Goal: Contribute content

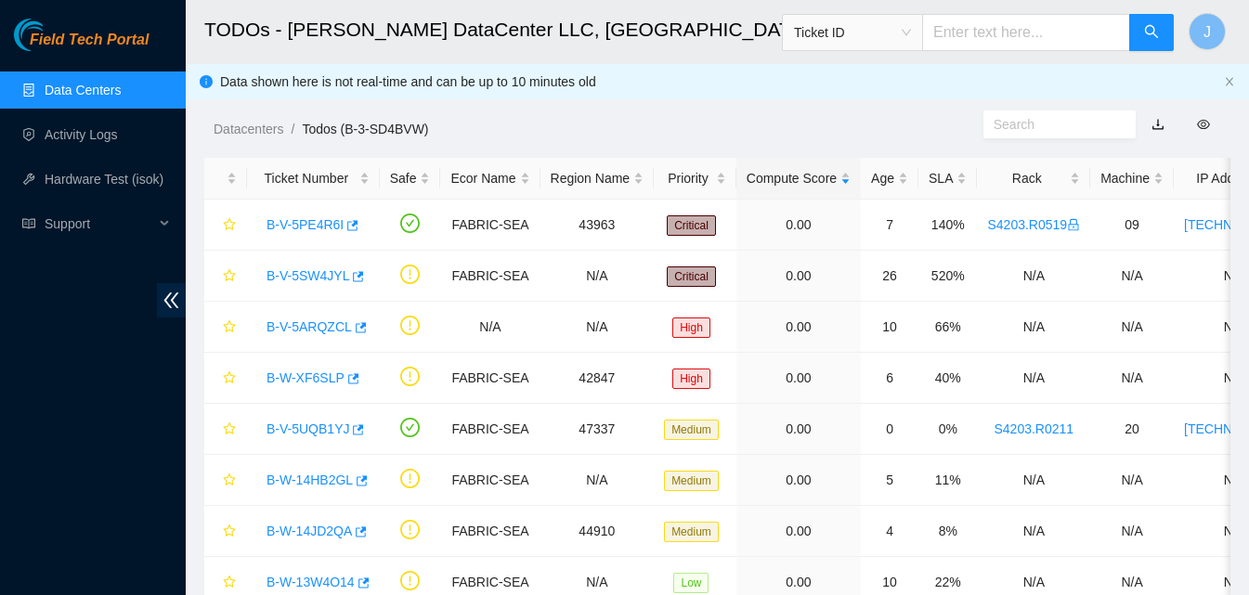
scroll to position [136, 0]
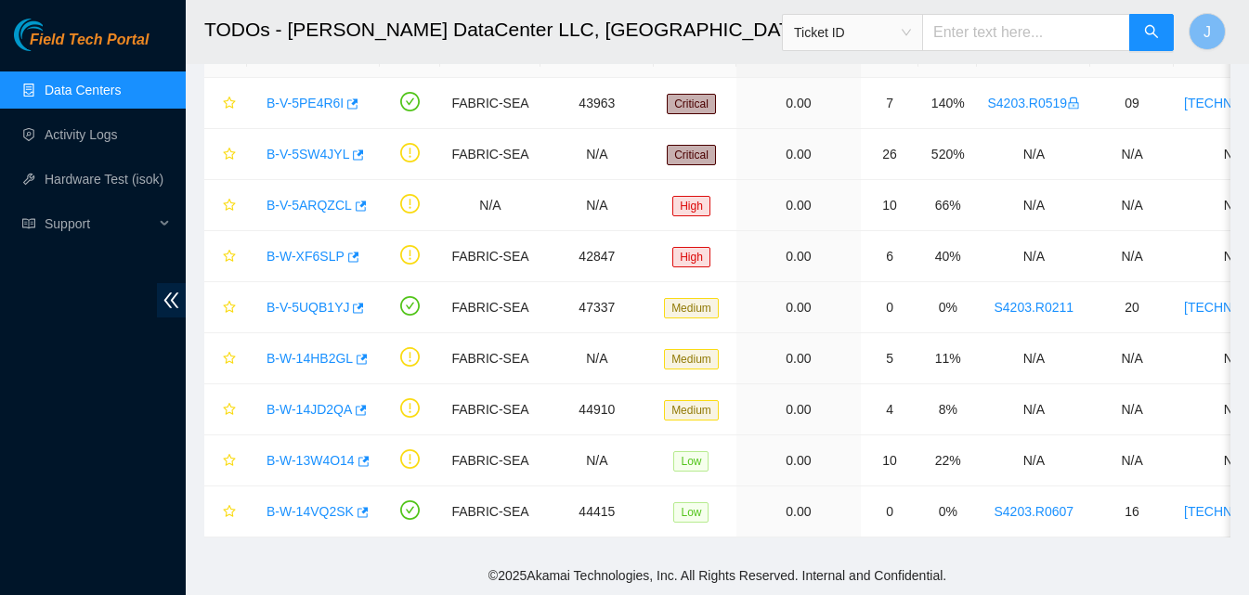
click at [118, 112] on ul "Data Centers Activity Logs Hardware Test (isok) Support" at bounding box center [93, 157] width 186 height 178
click at [88, 137] on link "Activity Logs" at bounding box center [81, 134] width 73 height 15
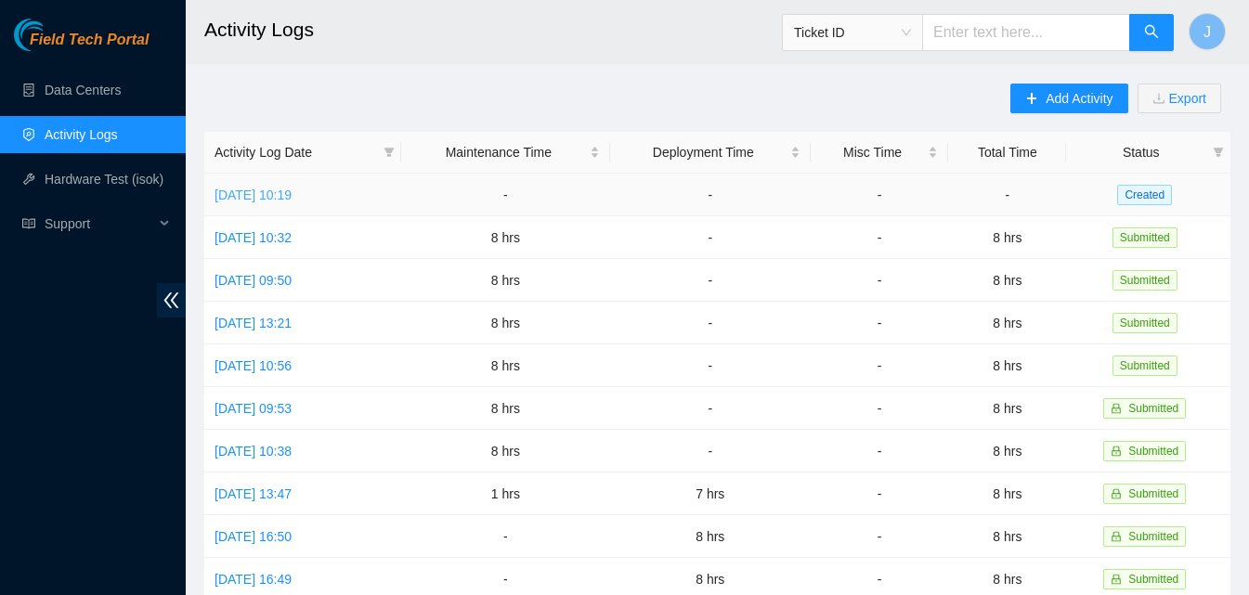
click at [292, 190] on link "[DATE] 10:19" at bounding box center [253, 195] width 77 height 15
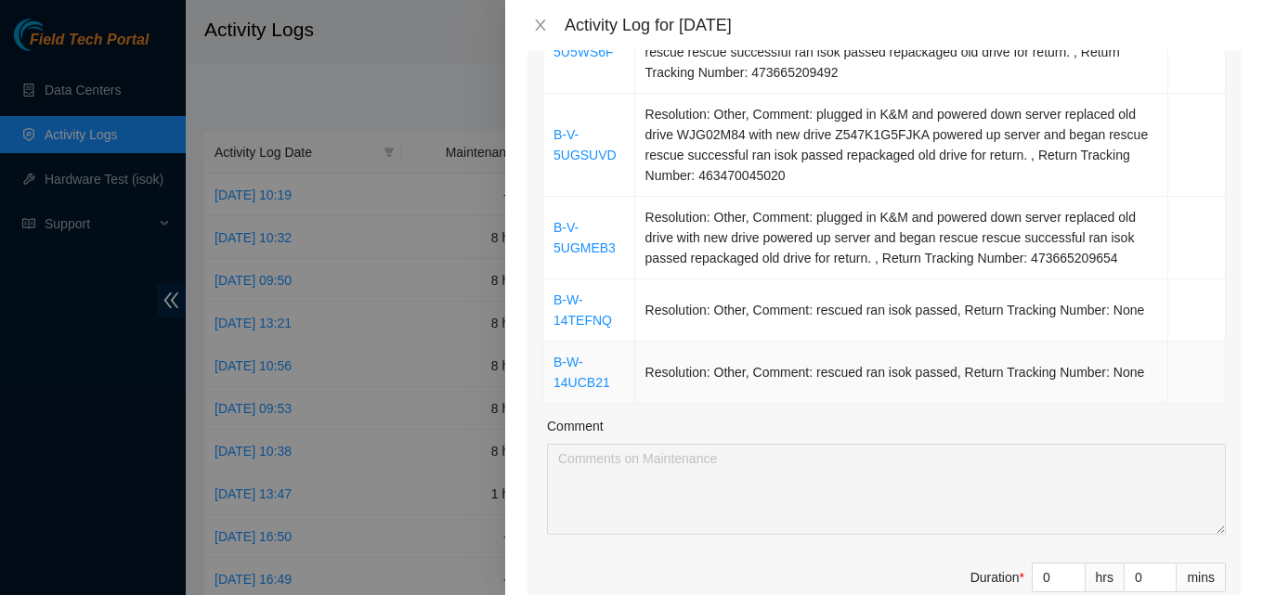
scroll to position [1022, 0]
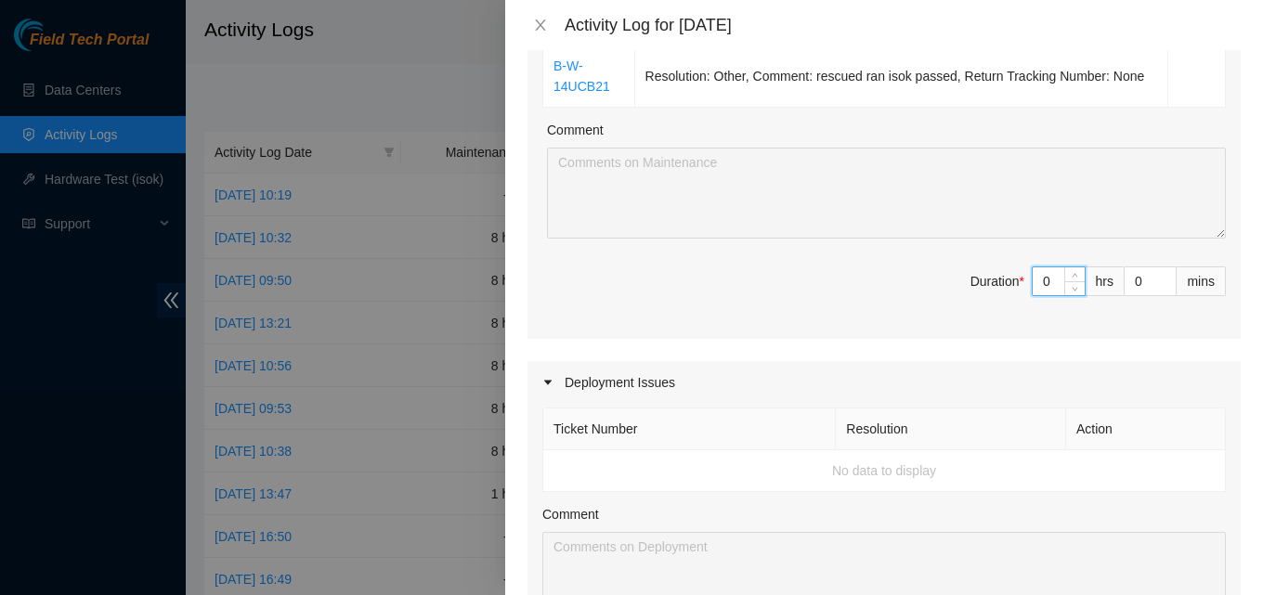
click at [1044, 270] on input "0" at bounding box center [1059, 281] width 52 height 28
type input "8"
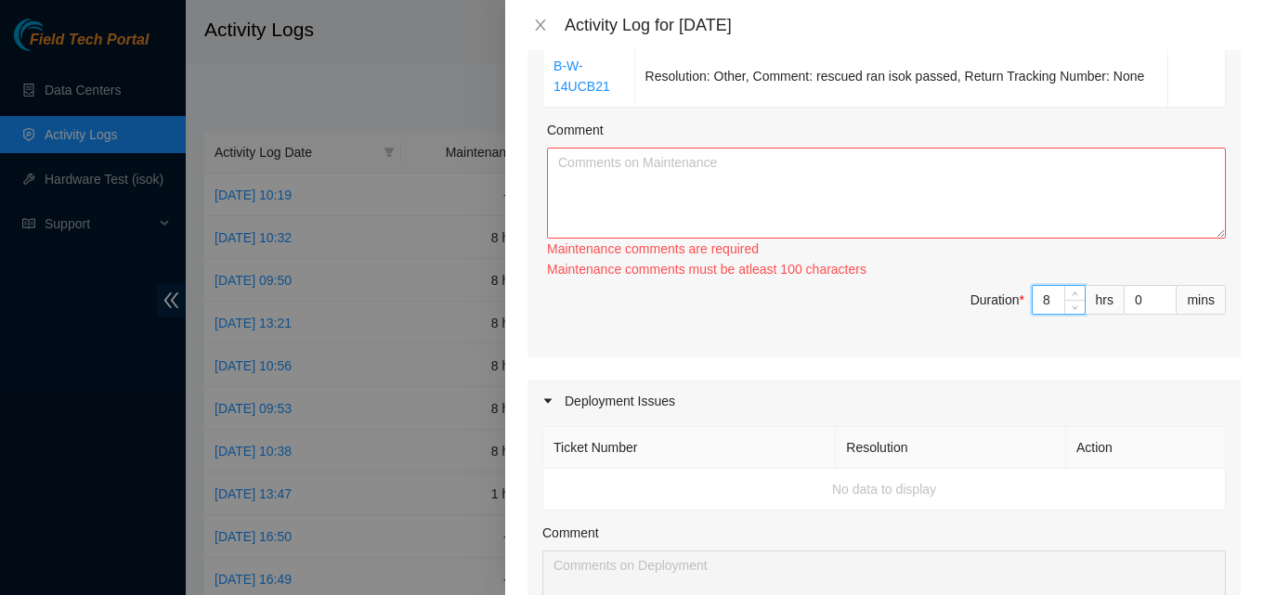
type input "8"
drag, startPoint x: 928, startPoint y: 214, endPoint x: 926, endPoint y: 227, distance: 13.1
click at [926, 227] on textarea "Comment" at bounding box center [886, 193] width 679 height 91
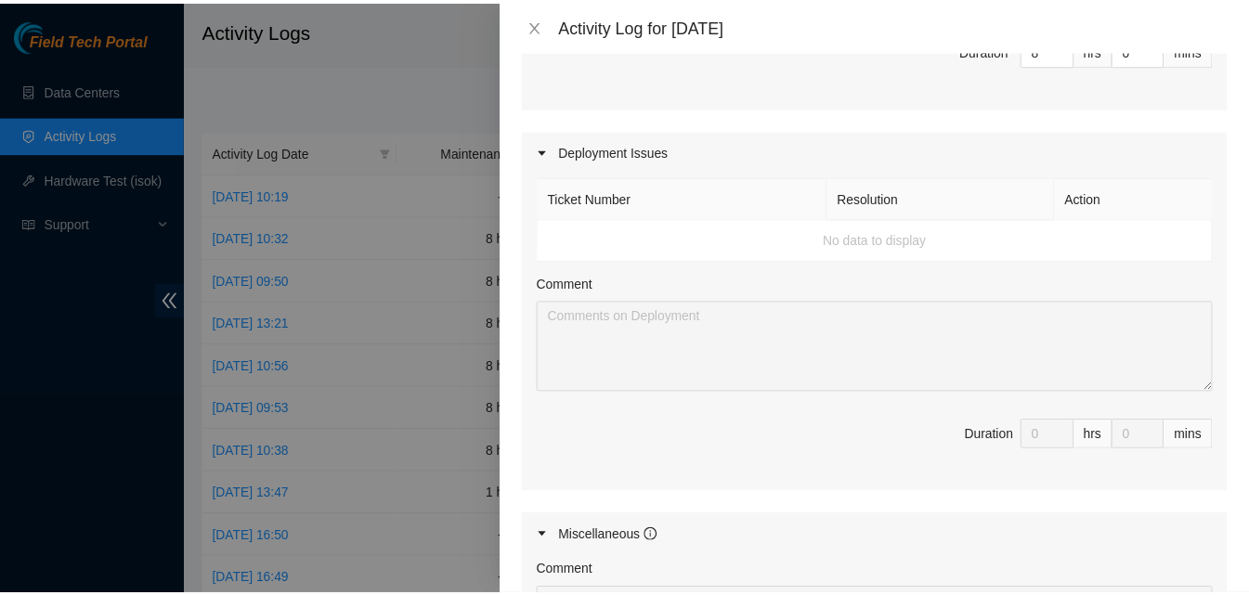
scroll to position [1579, 0]
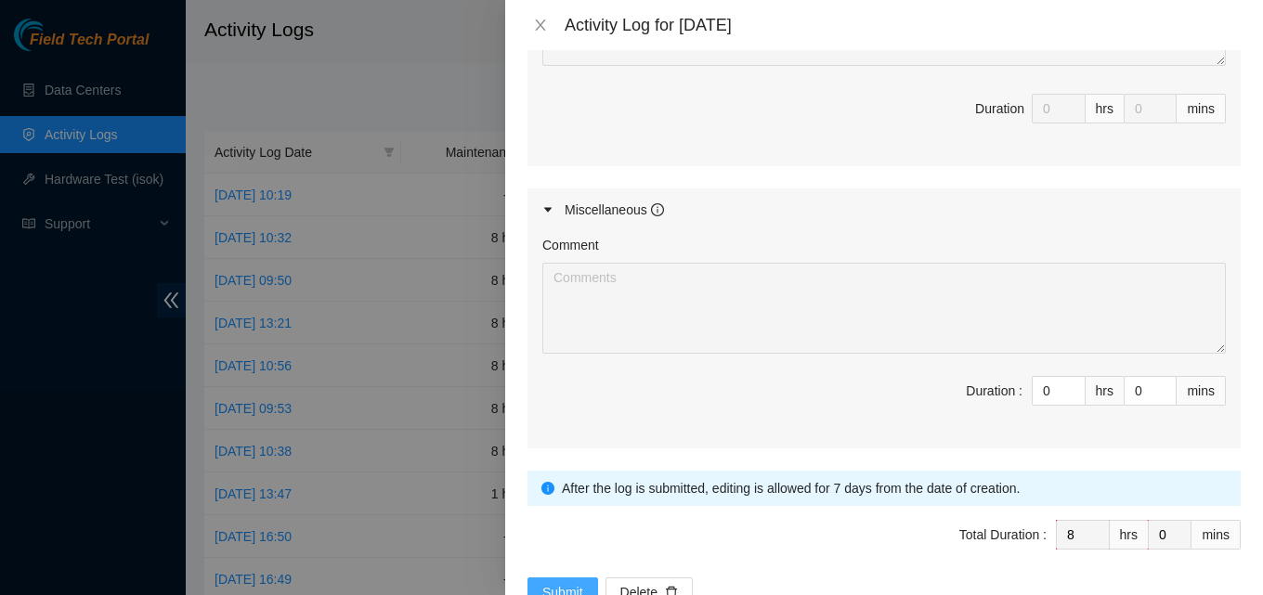
type textarea "worked tickets all day. kept things running. manadged all of the issues i came …"
click at [591, 580] on button "Submit" at bounding box center [563, 593] width 71 height 30
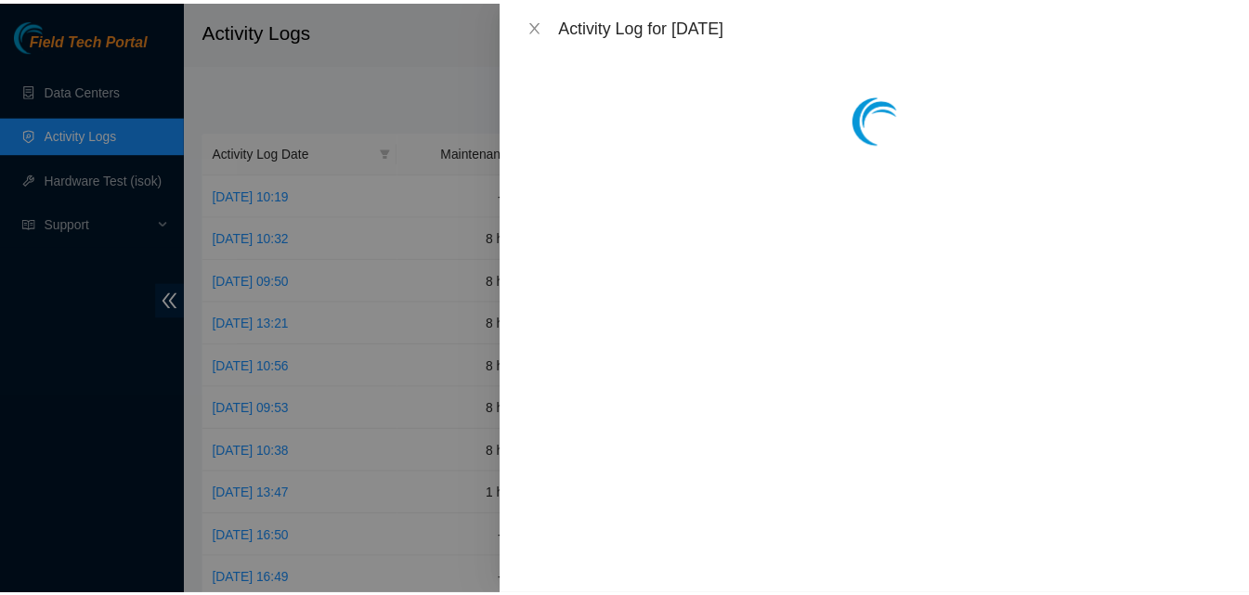
scroll to position [0, 0]
